Goal: Transaction & Acquisition: Subscribe to service/newsletter

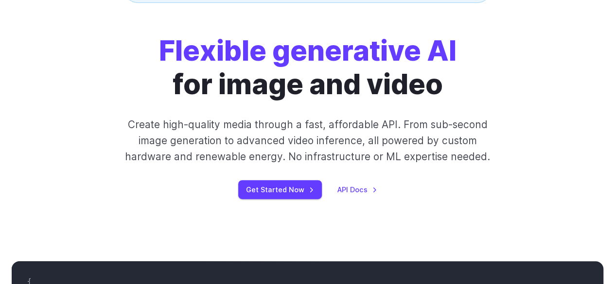
scroll to position [146, 0]
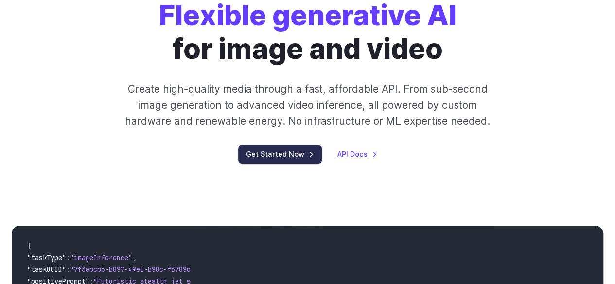
click at [272, 158] on link "Get Started Now" at bounding box center [280, 154] width 84 height 19
